Goal: Book appointment/travel/reservation

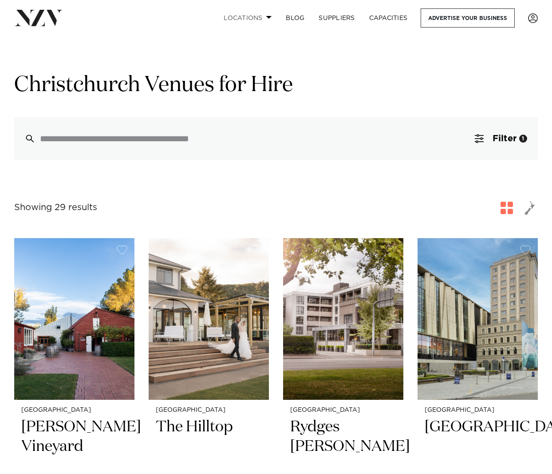
click at [266, 20] on link "Locations" at bounding box center [248, 17] width 62 height 19
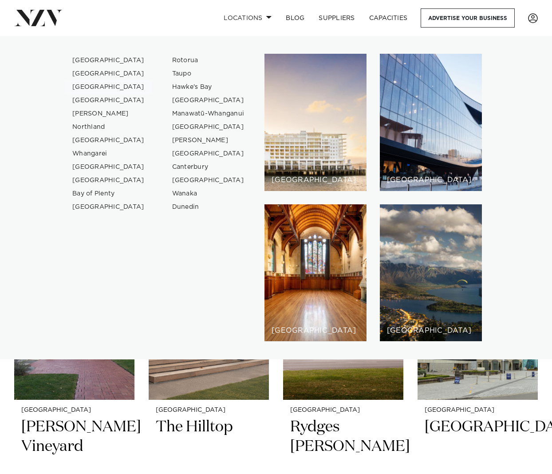
click at [95, 86] on link "[GEOGRAPHIC_DATA]" at bounding box center [108, 86] width 87 height 13
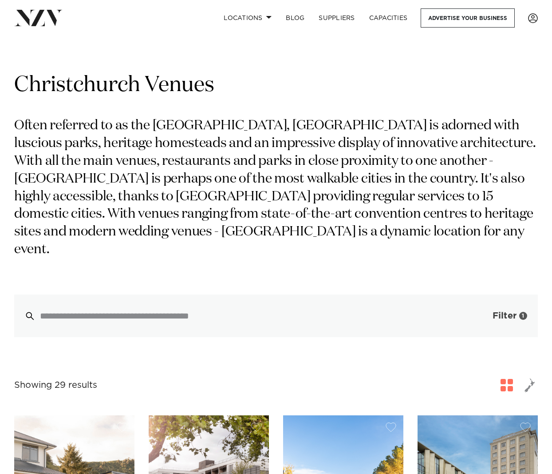
click at [475, 311] on span "button" at bounding box center [479, 315] width 9 height 9
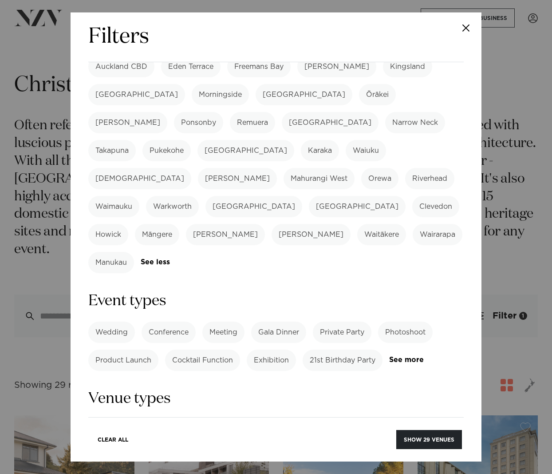
scroll to position [216, 0]
click at [216, 349] on label "Cocktail Function" at bounding box center [202, 359] width 75 height 21
click at [268, 321] on label "Gala Dinner" at bounding box center [278, 331] width 55 height 21
click at [334, 321] on label "Private Party" at bounding box center [342, 331] width 59 height 21
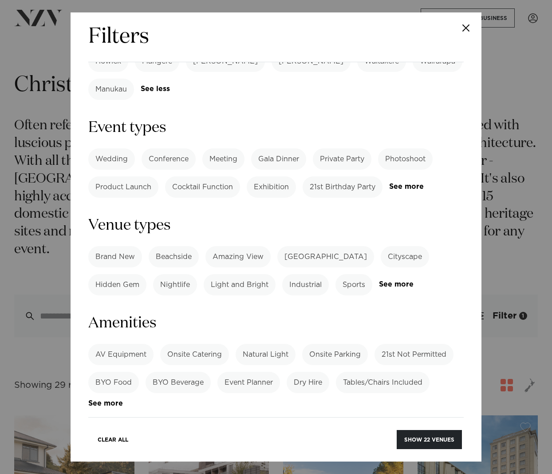
scroll to position [396, 0]
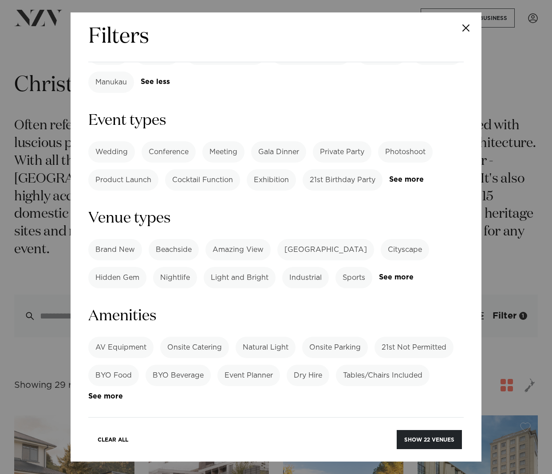
click at [199, 336] on label "Onsite Catering" at bounding box center [194, 346] width 69 height 21
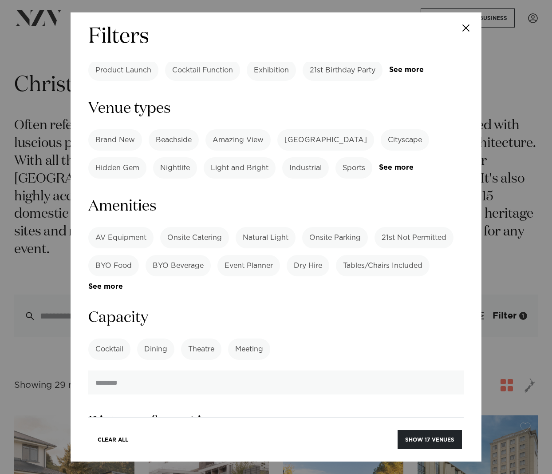
scroll to position [507, 0]
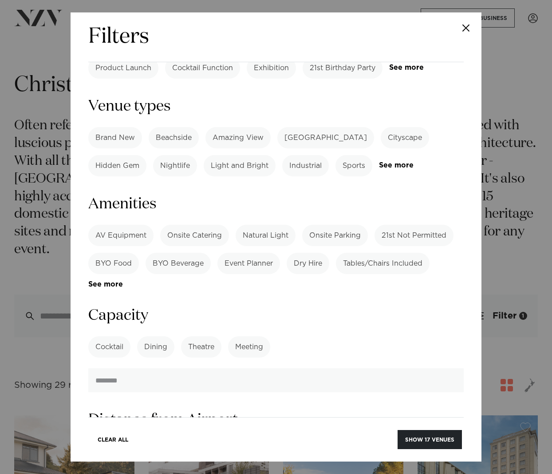
click at [241, 336] on label "Meeting" at bounding box center [249, 346] width 42 height 21
click at [103, 336] on label "Cocktail" at bounding box center [109, 346] width 42 height 21
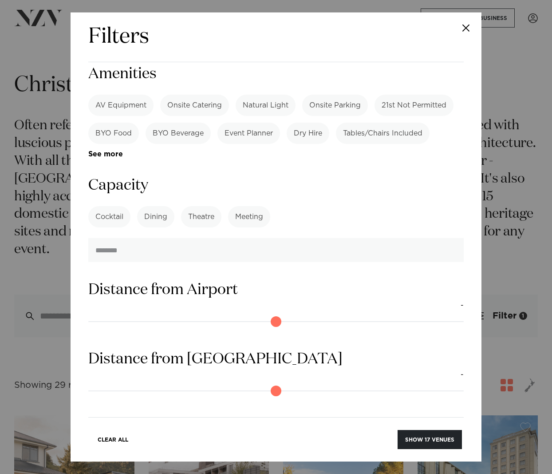
scroll to position [668, 0]
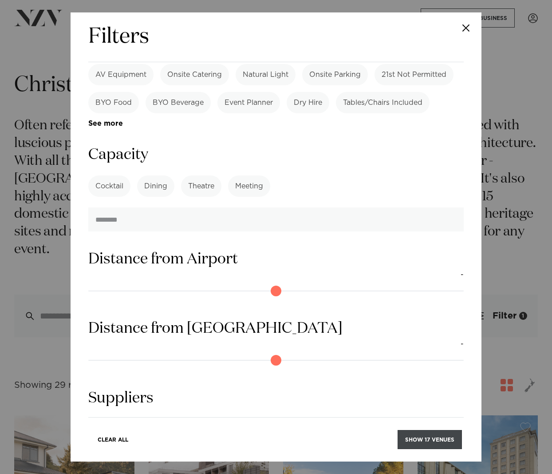
click at [407, 433] on button "Show 17 venues" at bounding box center [430, 439] width 64 height 19
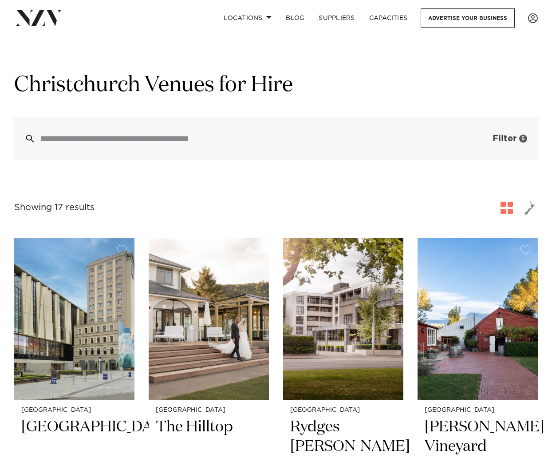
click at [493, 133] on button "Filter 5" at bounding box center [501, 138] width 74 height 43
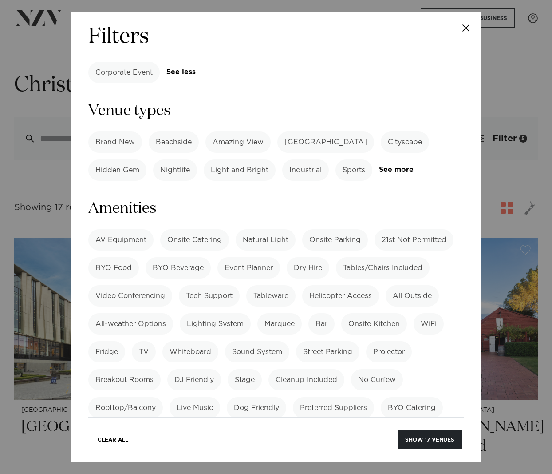
scroll to position [588, 0]
click at [315, 312] on label "Bar" at bounding box center [322, 322] width 26 height 21
click at [151, 424] on label "No Venue Hire Fee" at bounding box center [127, 434] width 79 height 21
click at [195, 424] on label "No Minimum Spend" at bounding box center [215, 434] width 83 height 21
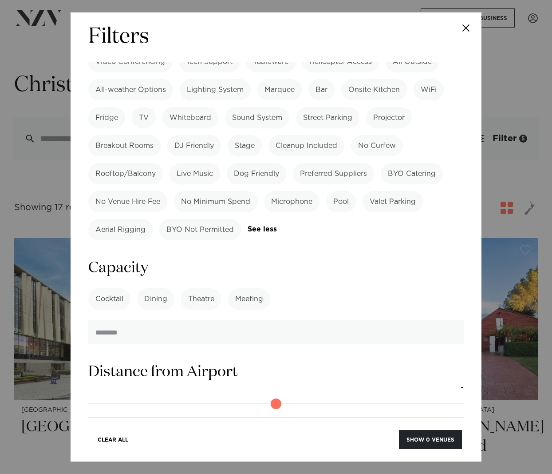
scroll to position [828, 0]
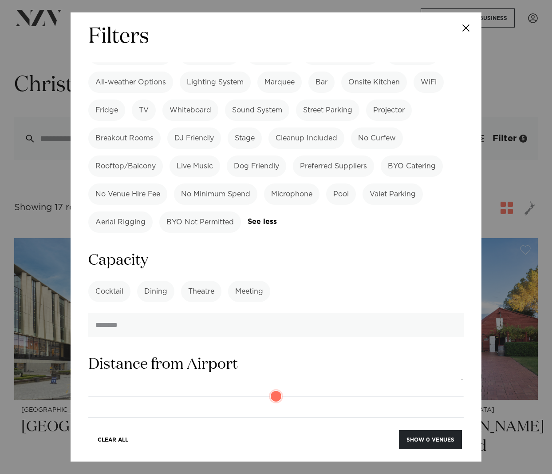
click at [124, 389] on input "range" at bounding box center [276, 396] width 376 height 14
drag, startPoint x: 127, startPoint y: 298, endPoint x: 103, endPoint y: 303, distance: 24.9
click at [103, 389] on input "range" at bounding box center [276, 396] width 376 height 14
type input "*"
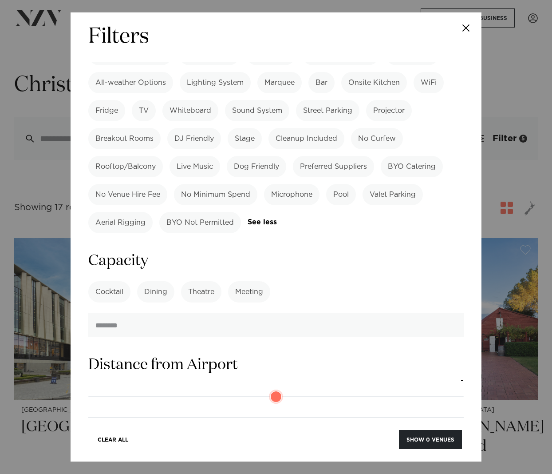
drag, startPoint x: 113, startPoint y: 299, endPoint x: 96, endPoint y: 298, distance: 16.9
click at [97, 389] on input "range" at bounding box center [276, 396] width 376 height 14
type input "*"
click at [99, 459] on input "range" at bounding box center [276, 466] width 376 height 14
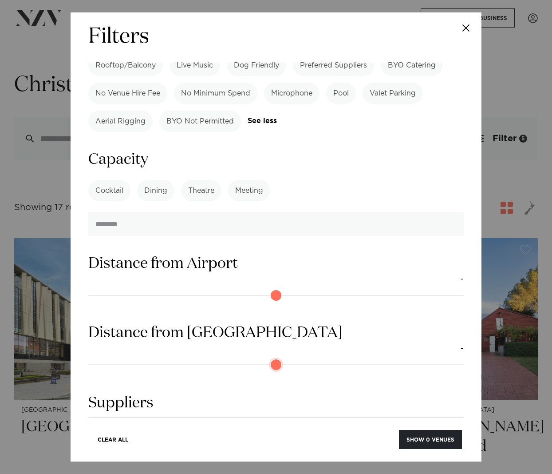
scroll to position [934, 0]
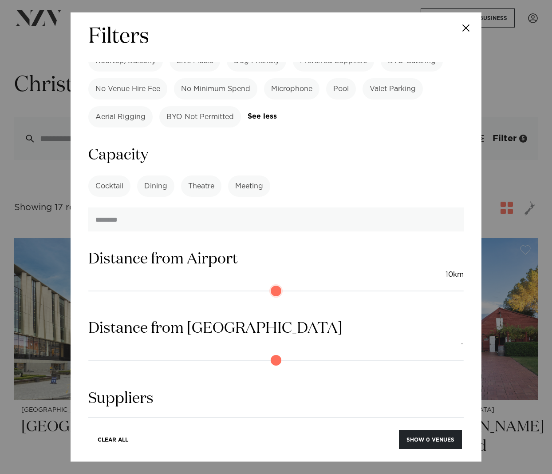
drag, startPoint x: 95, startPoint y: 193, endPoint x: 122, endPoint y: 193, distance: 26.6
click at [122, 284] on input "range" at bounding box center [276, 291] width 376 height 14
drag, startPoint x: 410, startPoint y: 439, endPoint x: 179, endPoint y: 363, distance: 243.6
click at [179, 363] on div "Filters Search Type Venue Supplier See more Locations Auckland Wellington Chris…" at bounding box center [276, 236] width 411 height 449
drag, startPoint x: 132, startPoint y: 196, endPoint x: 119, endPoint y: 196, distance: 13.8
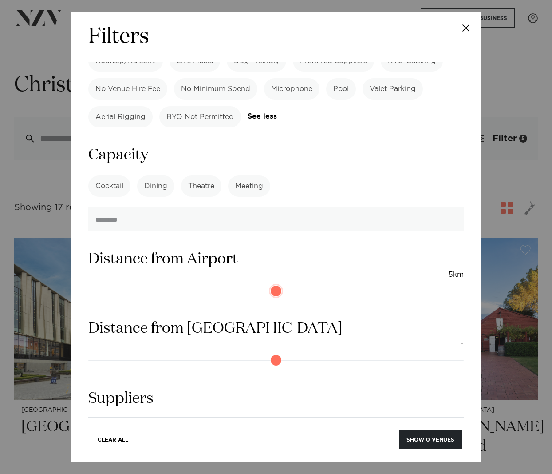
click at [119, 284] on input "range" at bounding box center [276, 291] width 376 height 14
drag, startPoint x: 114, startPoint y: 196, endPoint x: 89, endPoint y: 194, distance: 24.5
type input "*"
click at [89, 284] on input "range" at bounding box center [276, 291] width 376 height 14
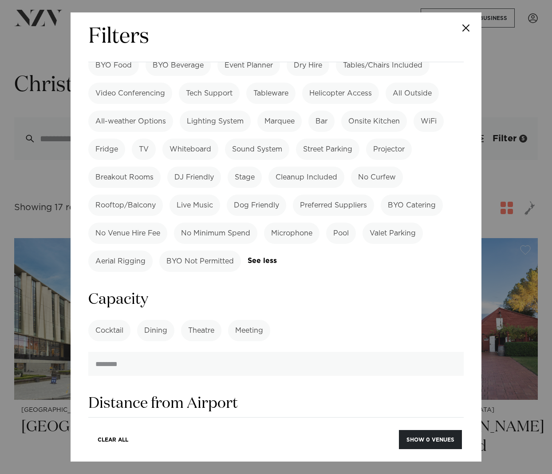
scroll to position [790, 0]
click at [157, 222] on label "No Venue Hire Fee" at bounding box center [127, 232] width 79 height 21
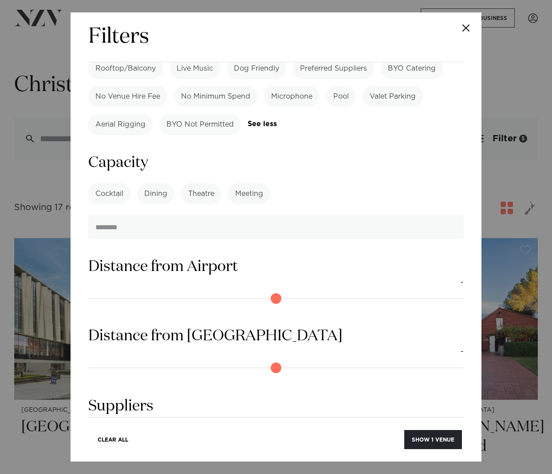
scroll to position [934, 0]
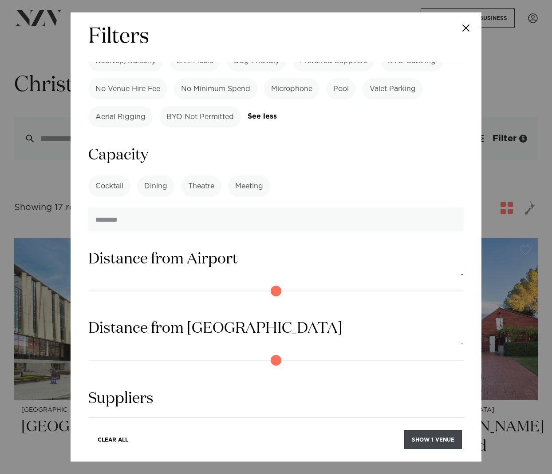
click at [434, 446] on button "Show 1 venue" at bounding box center [433, 439] width 58 height 19
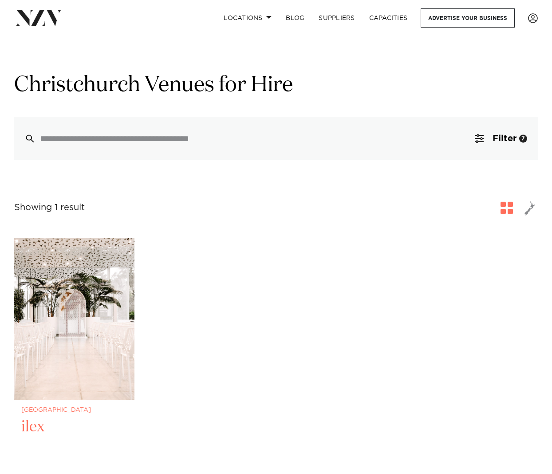
click at [82, 371] on img at bounding box center [74, 319] width 120 height 162
click at [477, 140] on span "button" at bounding box center [479, 138] width 9 height 9
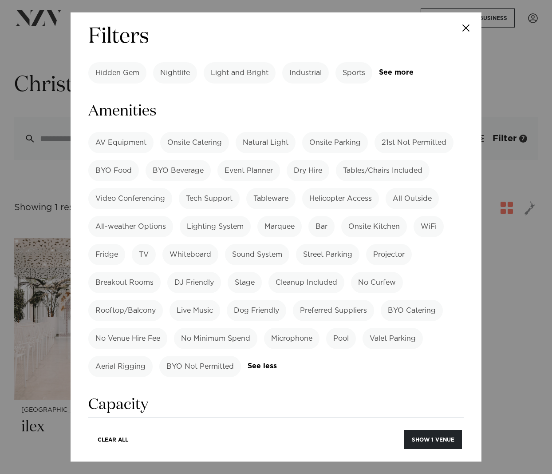
scroll to position [692, 0]
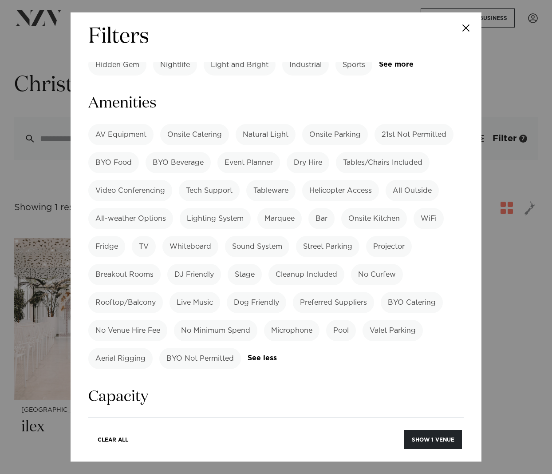
click at [149, 320] on label "No Venue Hire Fee" at bounding box center [127, 330] width 79 height 21
click at [186, 320] on label "No Minimum Spend" at bounding box center [215, 330] width 83 height 21
click at [408, 437] on button "Show 4 venues" at bounding box center [431, 439] width 63 height 19
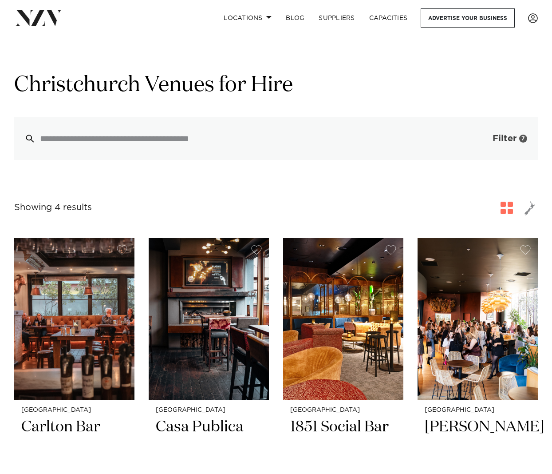
click at [471, 143] on button "Filter 7" at bounding box center [501, 138] width 74 height 43
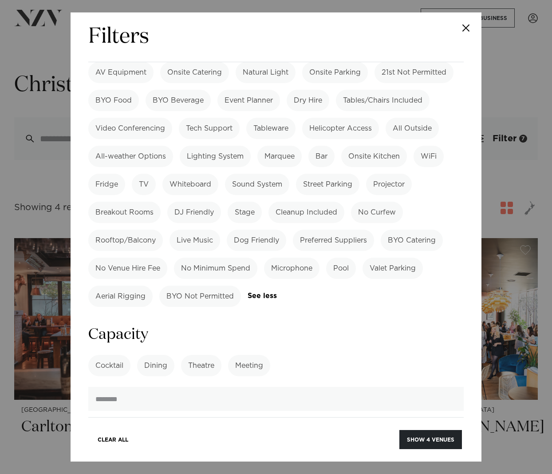
scroll to position [752, 0]
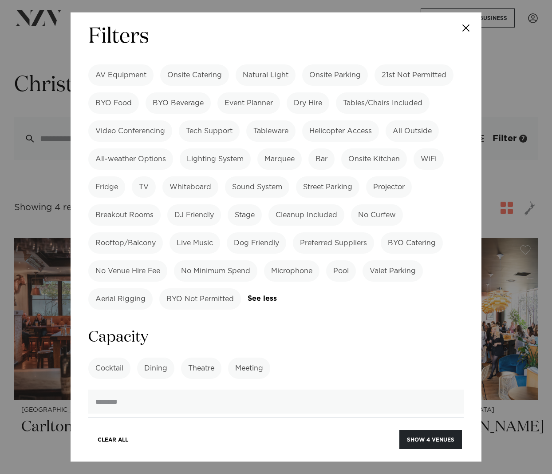
click at [122, 260] on label "No Venue Hire Fee" at bounding box center [127, 270] width 79 height 21
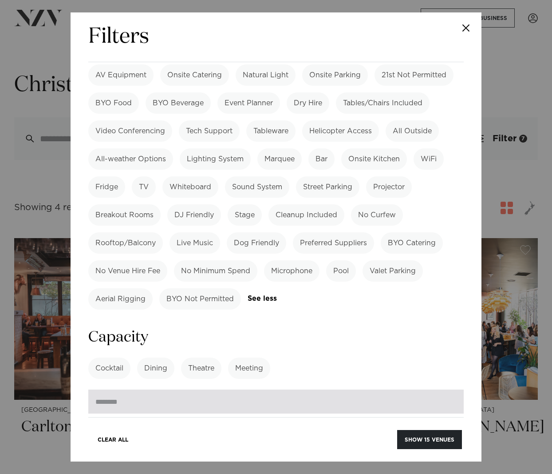
click at [123, 389] on input "number" at bounding box center [276, 401] width 376 height 24
click at [455, 389] on input "**" at bounding box center [276, 401] width 376 height 24
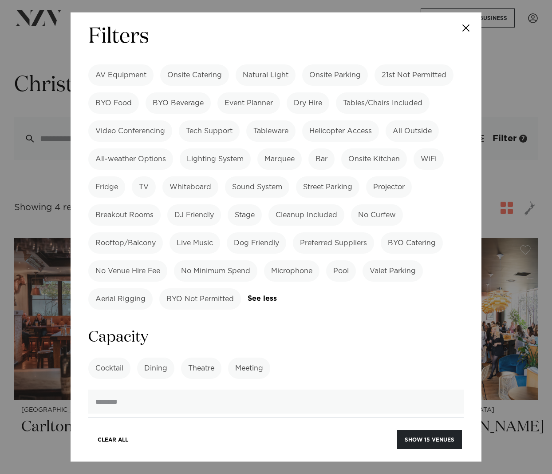
drag, startPoint x: 111, startPoint y: 304, endPoint x: 86, endPoint y: 303, distance: 24.9
click at [86, 303] on div "Filters Search Type Venue Supplier See more Locations [GEOGRAPHIC_DATA] [GEOGRA…" at bounding box center [276, 236] width 411 height 449
type input "**"
click at [422, 437] on button "Show 15 venues" at bounding box center [429, 439] width 65 height 19
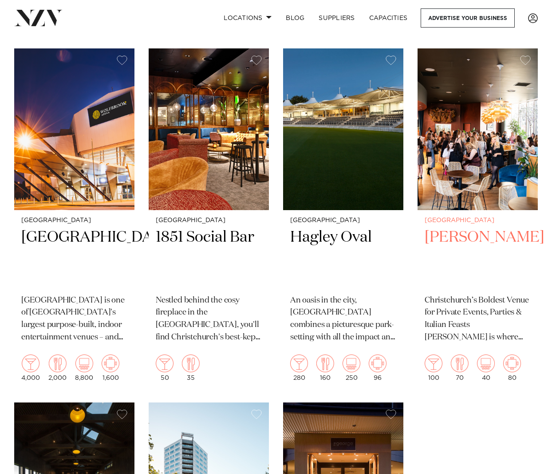
scroll to position [863, 0]
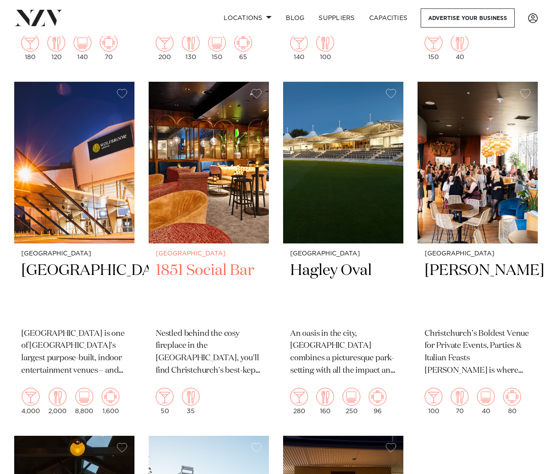
click at [215, 350] on p "Nestled behind the cosy fireplace in the [GEOGRAPHIC_DATA], you'll find Christc…" at bounding box center [209, 353] width 106 height 50
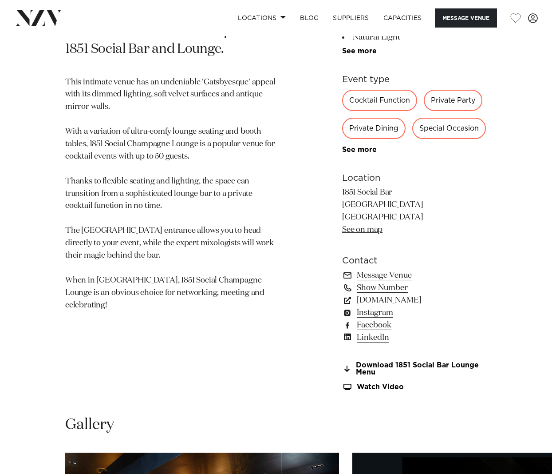
scroll to position [419, 0]
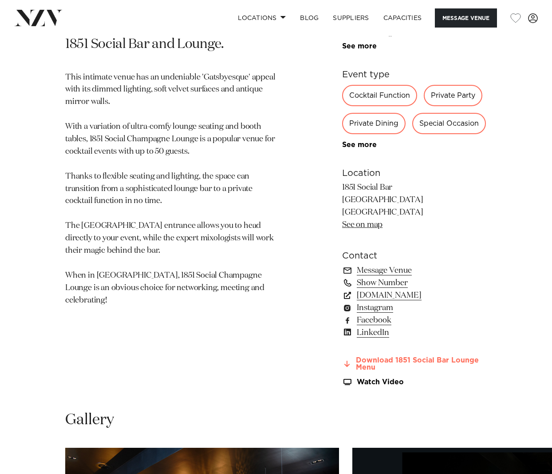
click at [356, 363] on link "Download 1851 Social Bar Lounge Menu" at bounding box center [414, 363] width 145 height 15
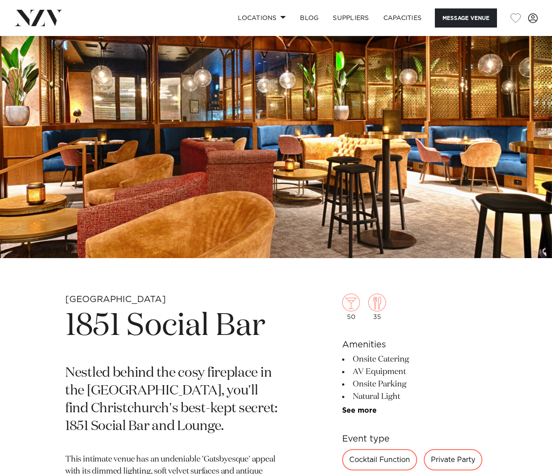
scroll to position [0, 0]
